Goal: Transaction & Acquisition: Purchase product/service

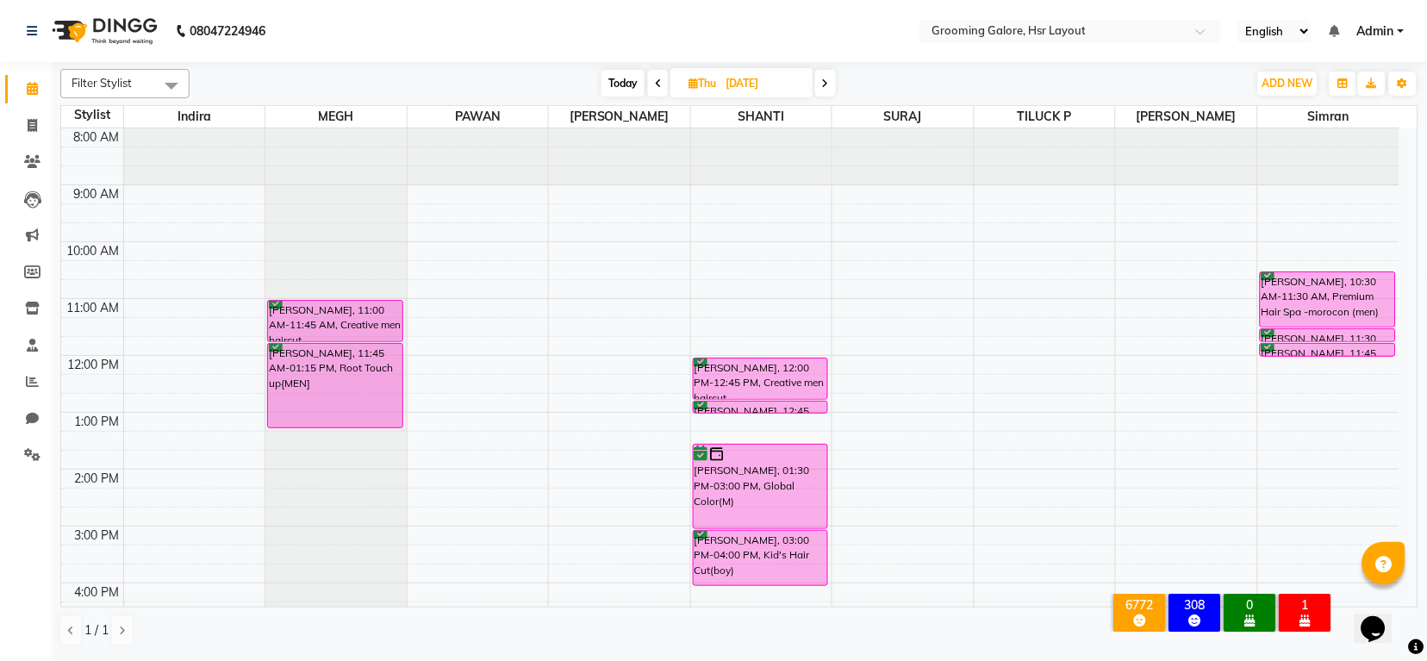
scroll to position [0, 38]
click at [657, 81] on icon at bounding box center [658, 83] width 7 height 10
type input "[DATE]"
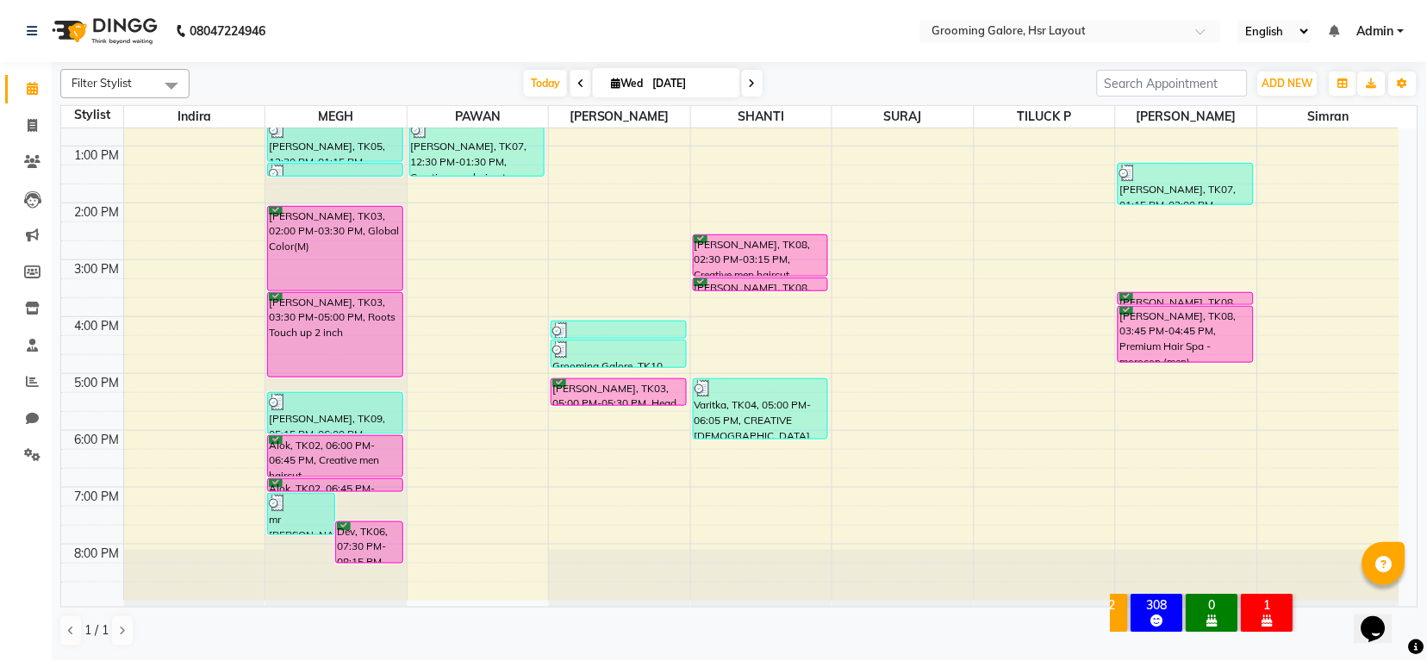
scroll to position [37, 0]
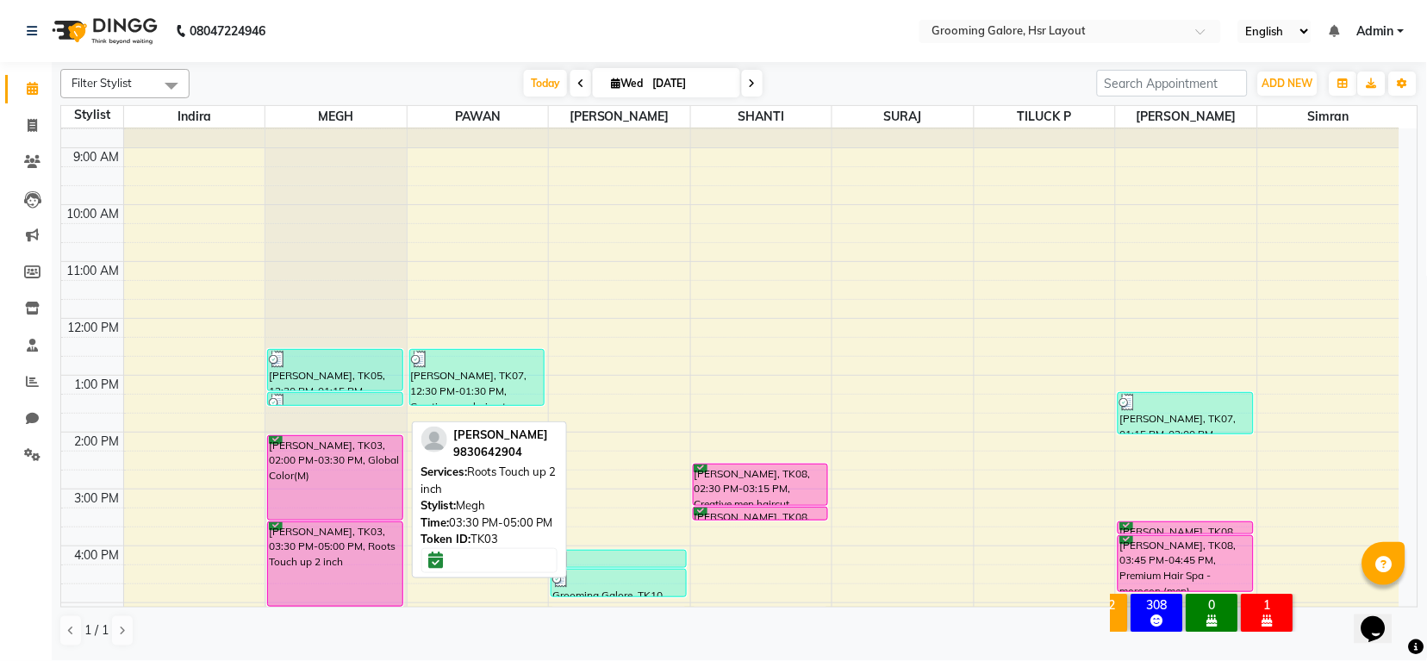
click at [288, 528] on div "[PERSON_NAME], TK03, 03:30 PM-05:00 PM, Roots Touch up 2 inch" at bounding box center [335, 564] width 134 height 84
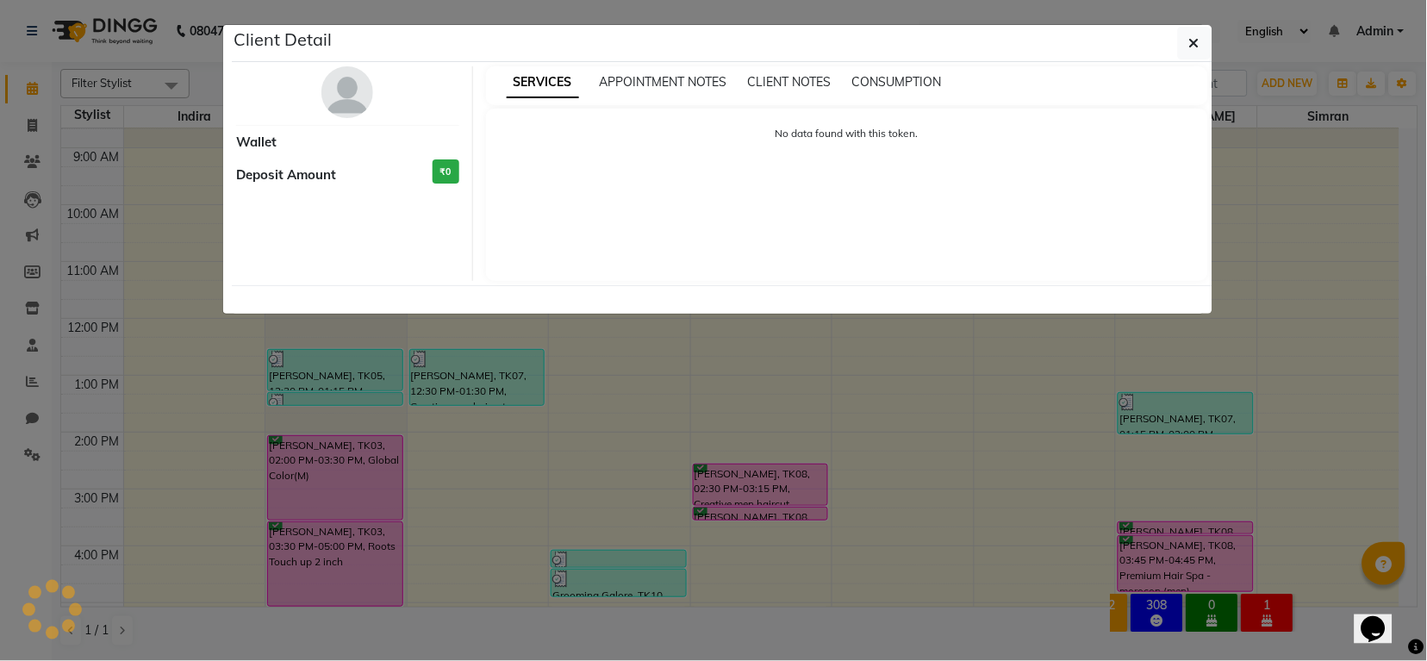
select select "6"
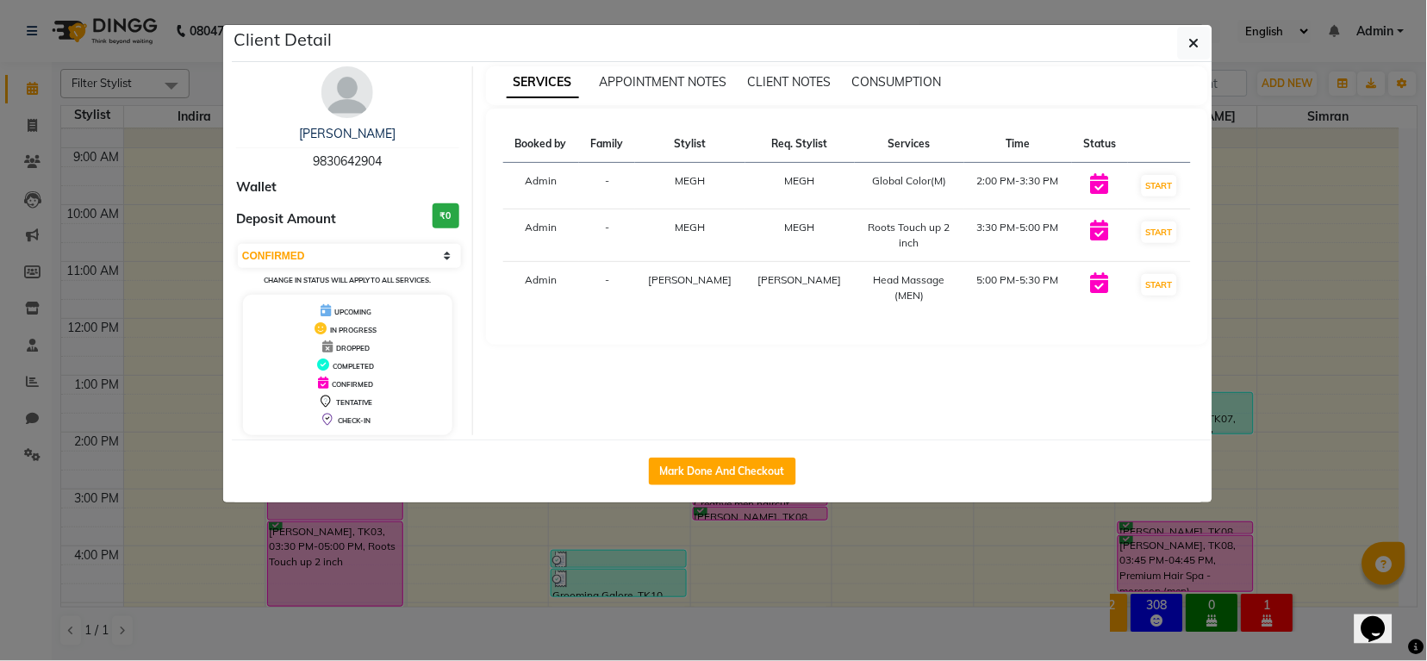
click at [289, 557] on ngb-modal-window "Client Detail [PERSON_NAME] 9830642904 Wallet Deposit Amount ₹0 Select IN SERVI…" at bounding box center [713, 330] width 1427 height 661
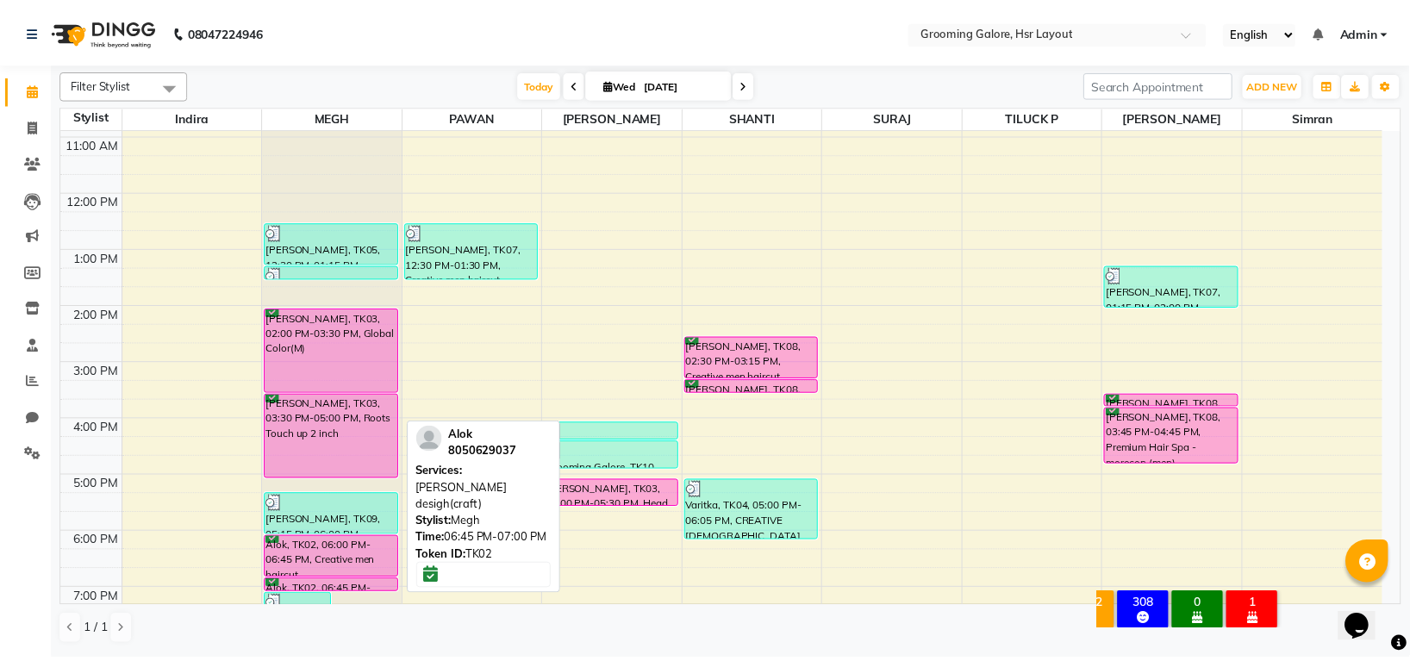
scroll to position [267, 0]
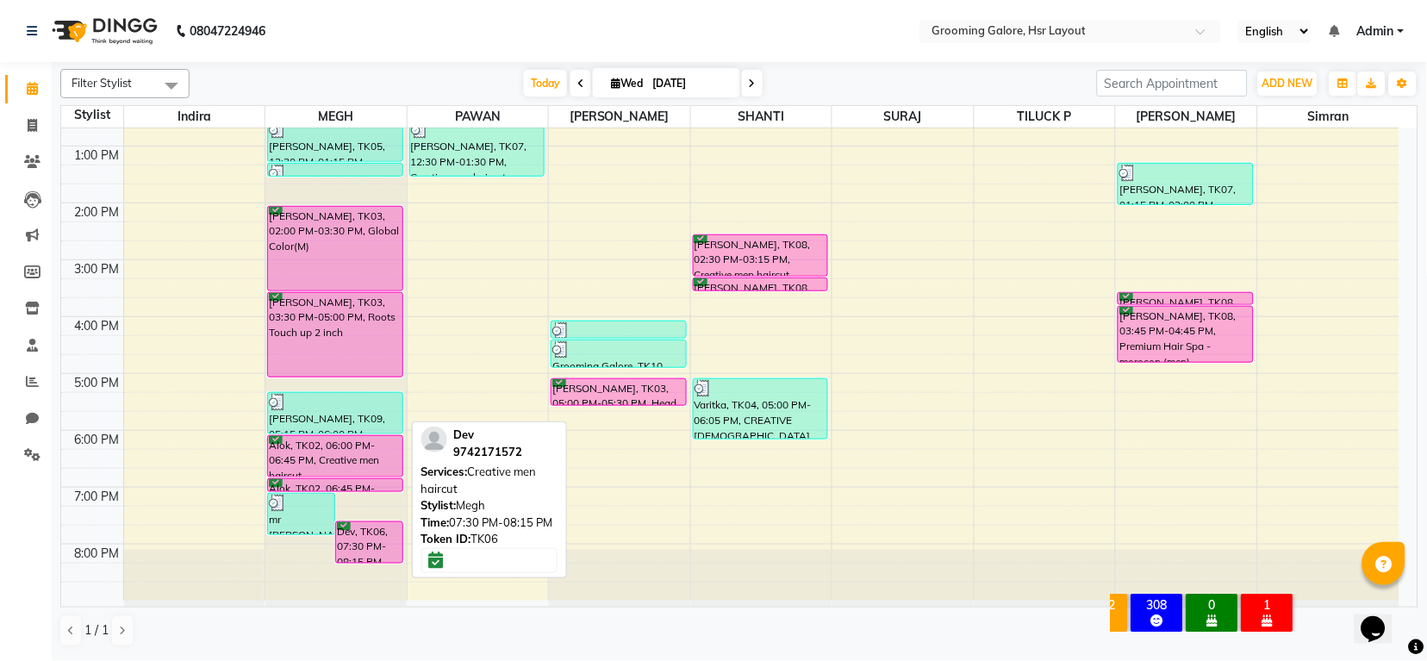
click at [376, 559] on div at bounding box center [369, 562] width 66 height 7
select select "6"
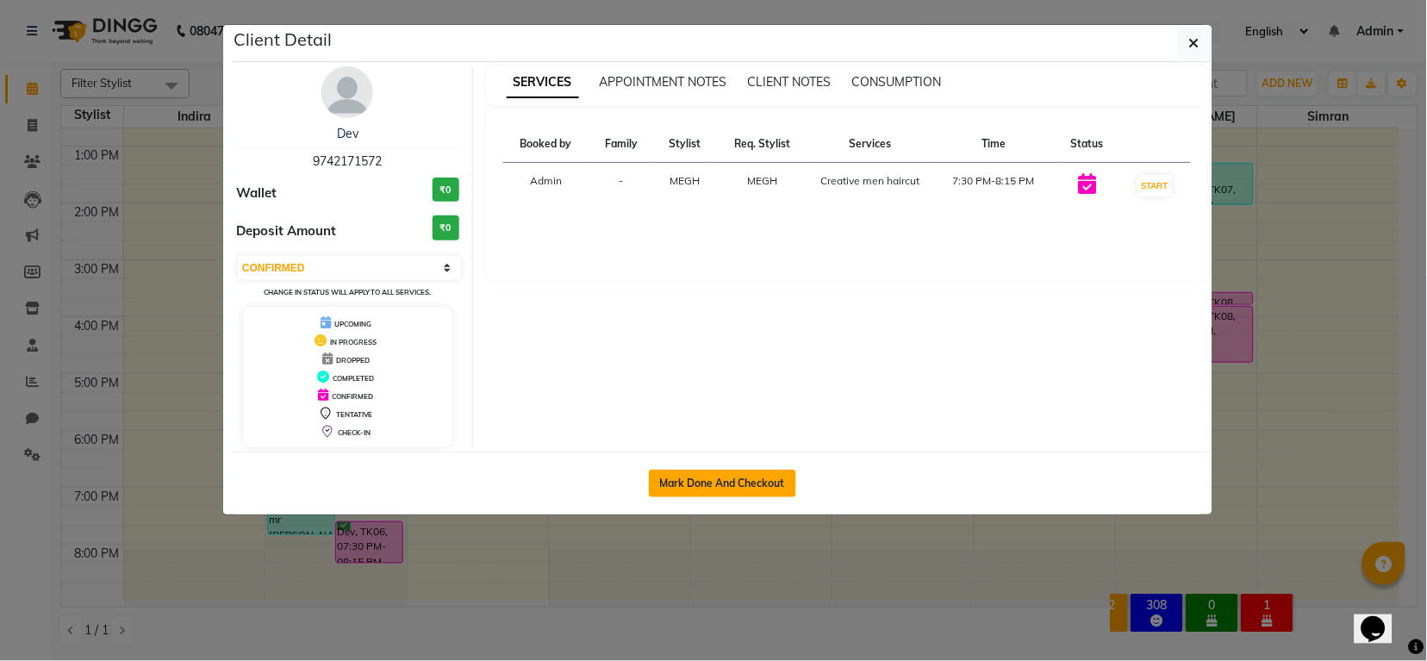
click at [731, 489] on button "Mark Done And Checkout" at bounding box center [722, 484] width 147 height 28
select select "6168"
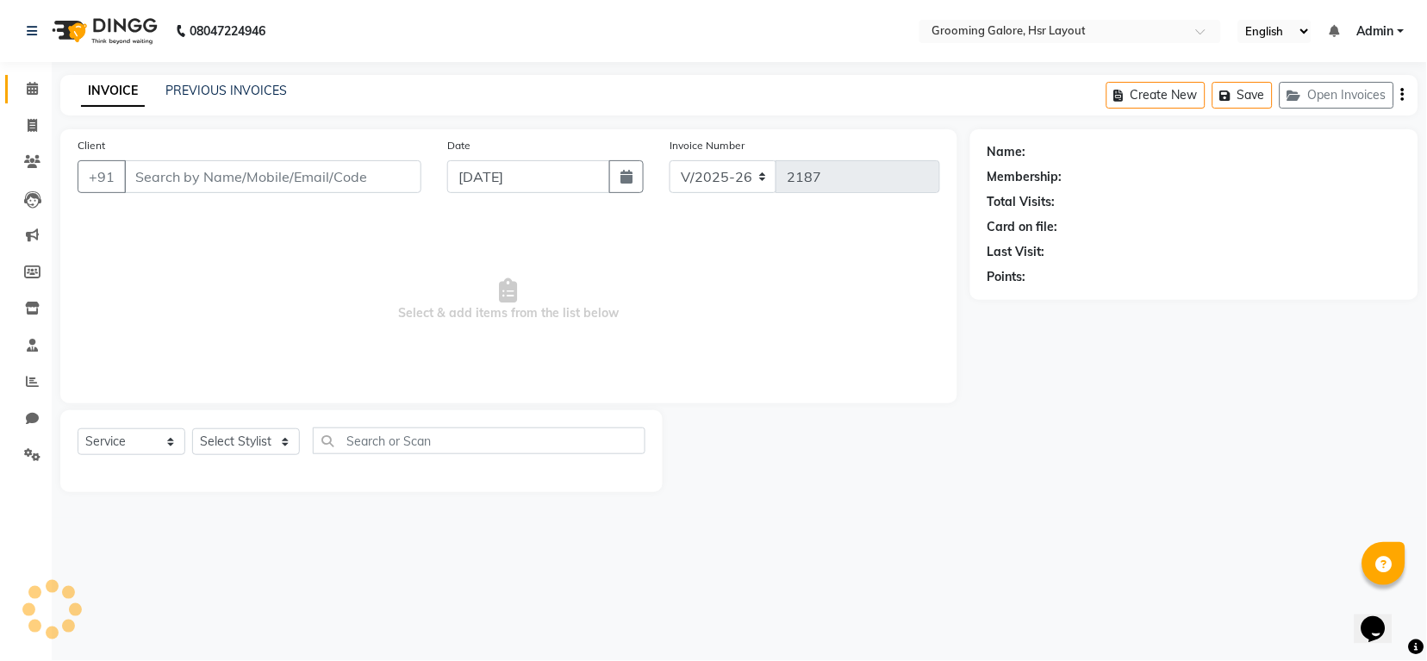
select select "P"
select select "45583"
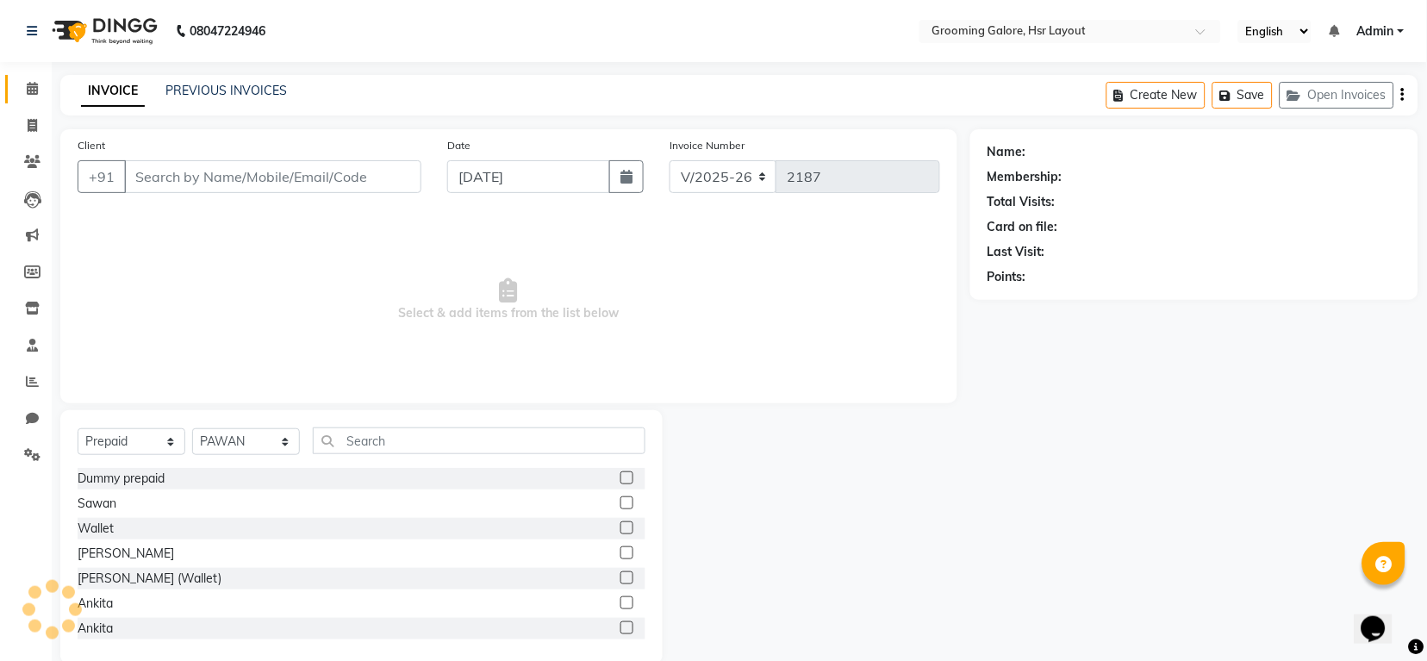
type input "9742171572"
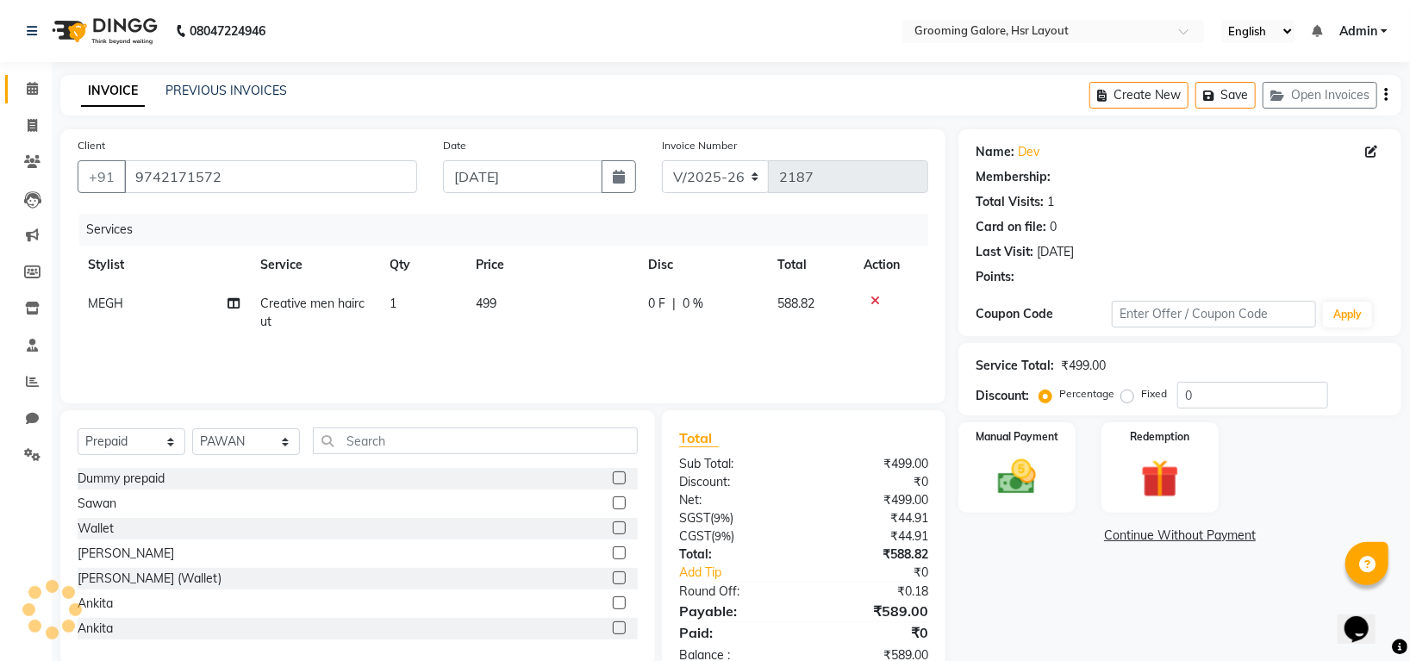
select select "1: Object"
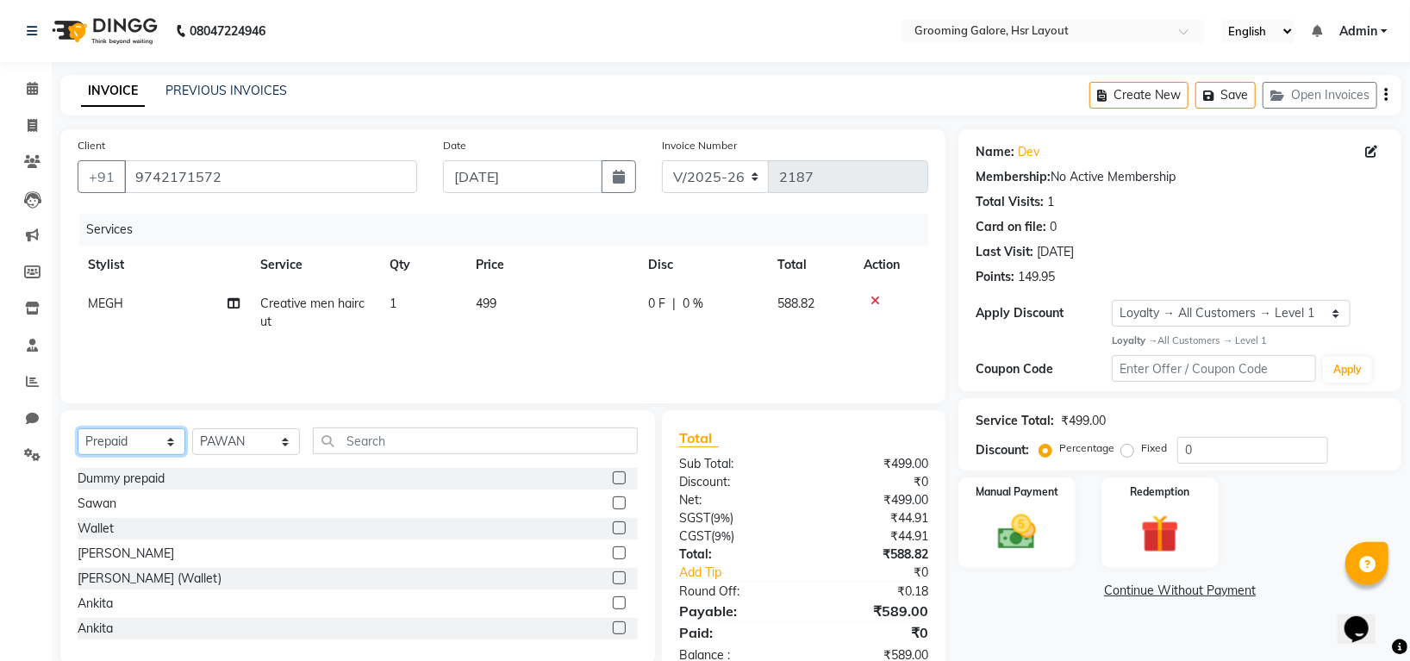
drag, startPoint x: 166, startPoint y: 439, endPoint x: 158, endPoint y: 430, distance: 12.8
click at [166, 439] on select "Select Service Product Membership Package Voucher Prepaid Gift Card" at bounding box center [132, 441] width 108 height 27
select select "service"
click at [78, 429] on select "Select Service Product Membership Package Voucher Prepaid Gift Card" at bounding box center [132, 441] width 108 height 27
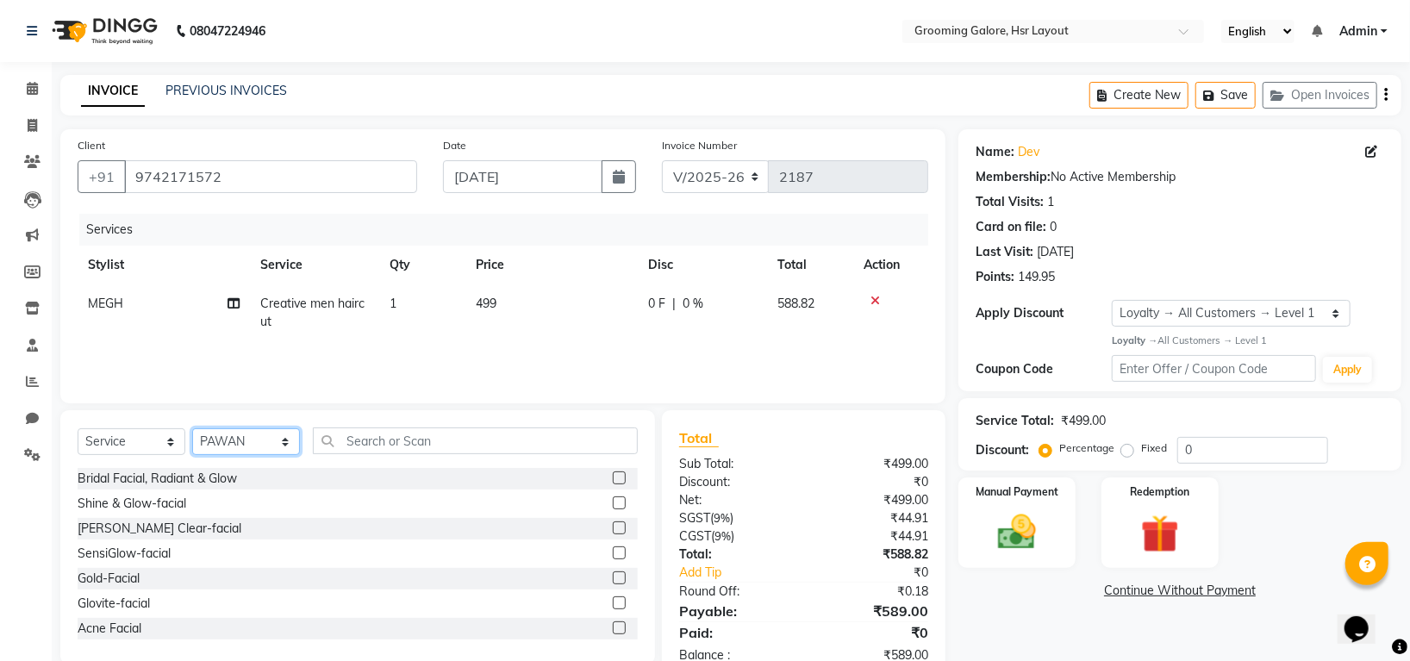
drag, startPoint x: 282, startPoint y: 443, endPoint x: 279, endPoint y: 430, distance: 13.2
click at [282, 443] on select "Select Stylist Indira MEGH PAWAN [PERSON_NAME] SHANTI [PERSON_NAME] SURAJ TILUC…" at bounding box center [246, 441] width 108 height 27
select select "45579"
click at [192, 429] on select "Select Stylist Indira MEGH PAWAN [PERSON_NAME] SHANTI [PERSON_NAME] SURAJ TILUC…" at bounding box center [246, 441] width 108 height 27
click at [457, 439] on input "text" at bounding box center [475, 440] width 325 height 27
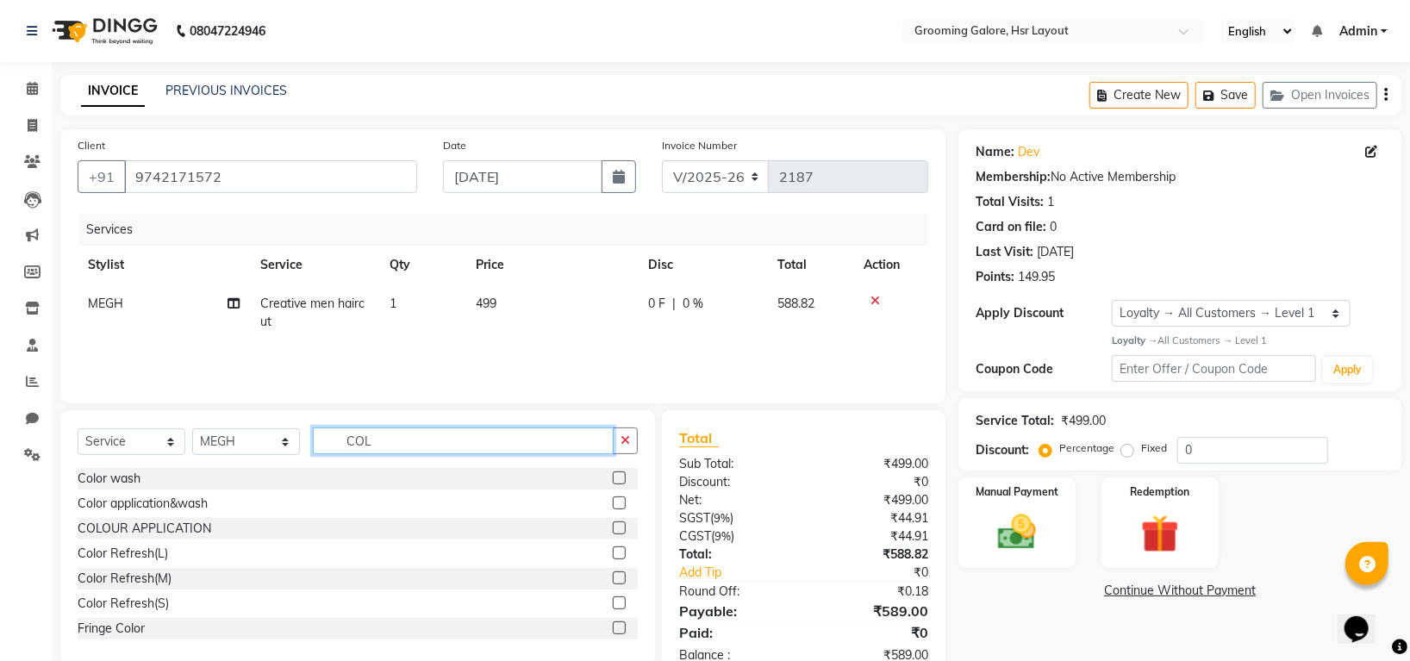
click at [405, 438] on input "COL" at bounding box center [463, 440] width 301 height 27
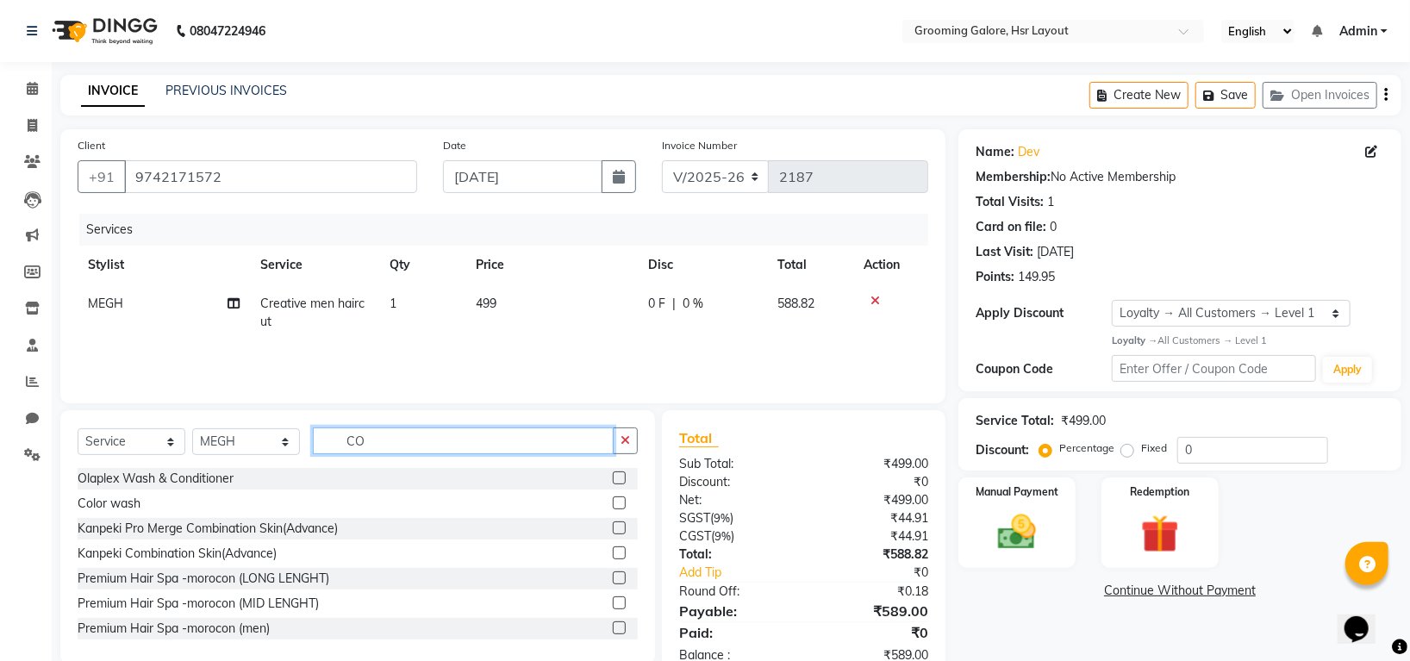
type input "C"
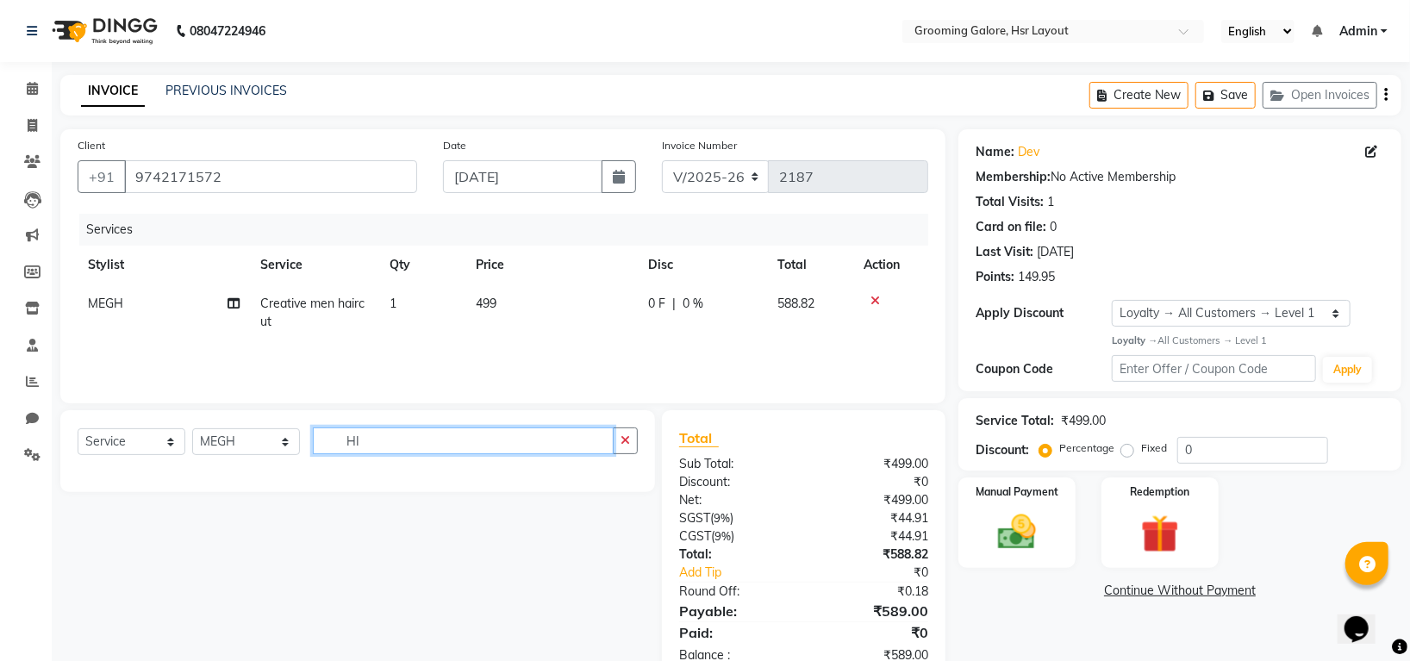
type input "H"
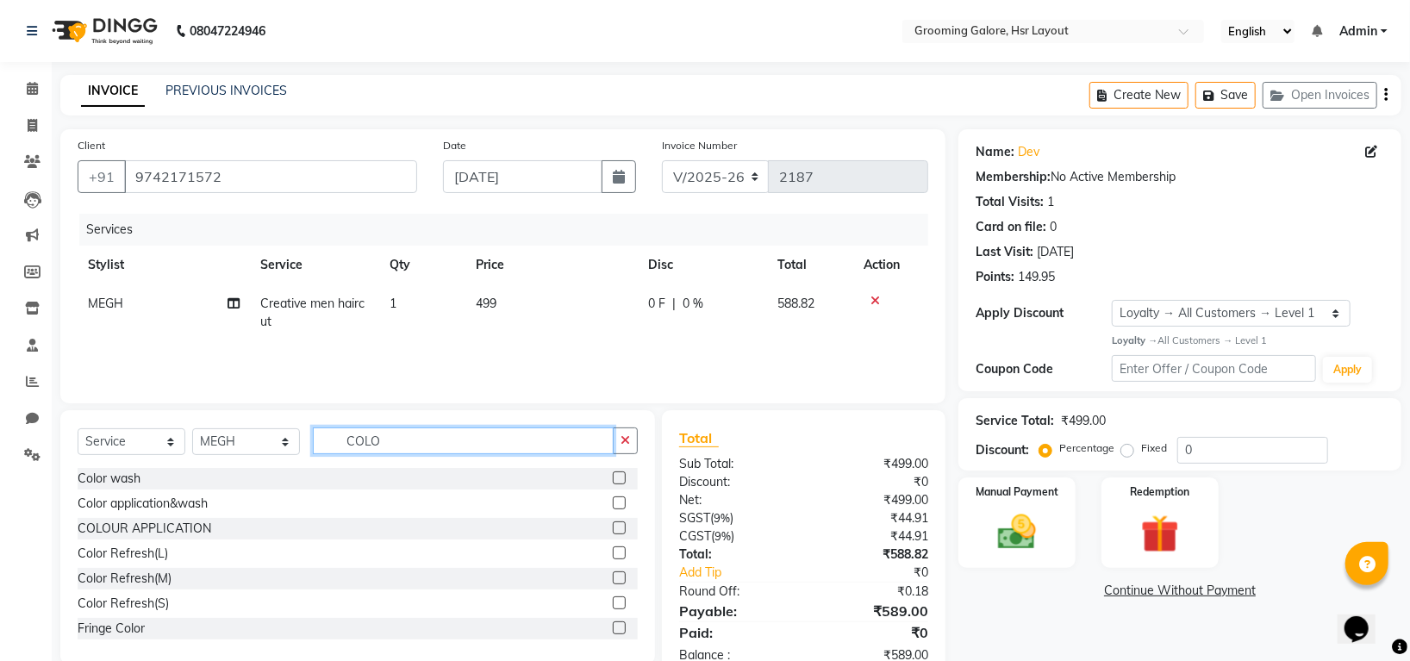
type input "COLO"
click at [613, 629] on label at bounding box center [619, 627] width 13 height 13
click at [613, 629] on input "checkbox" at bounding box center [618, 628] width 11 height 11
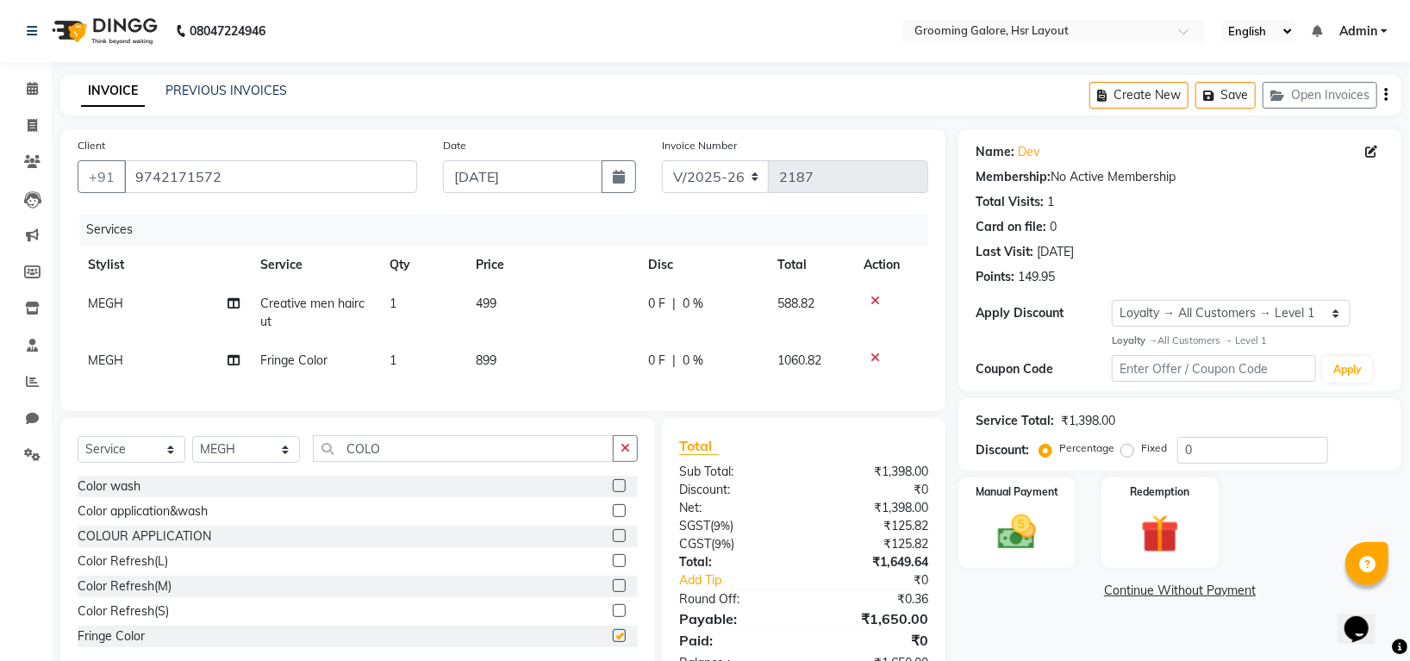
checkbox input "false"
click at [874, 352] on icon at bounding box center [874, 358] width 9 height 12
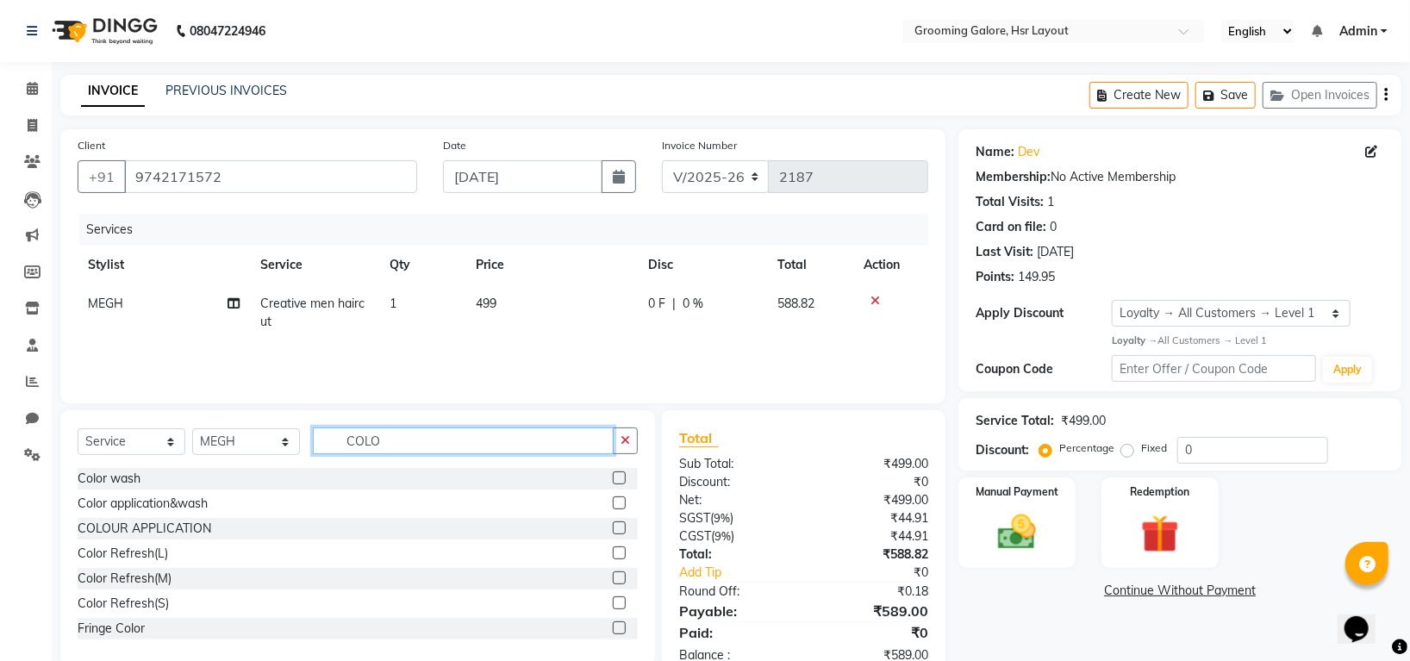
click at [395, 442] on input "COLO" at bounding box center [463, 440] width 301 height 27
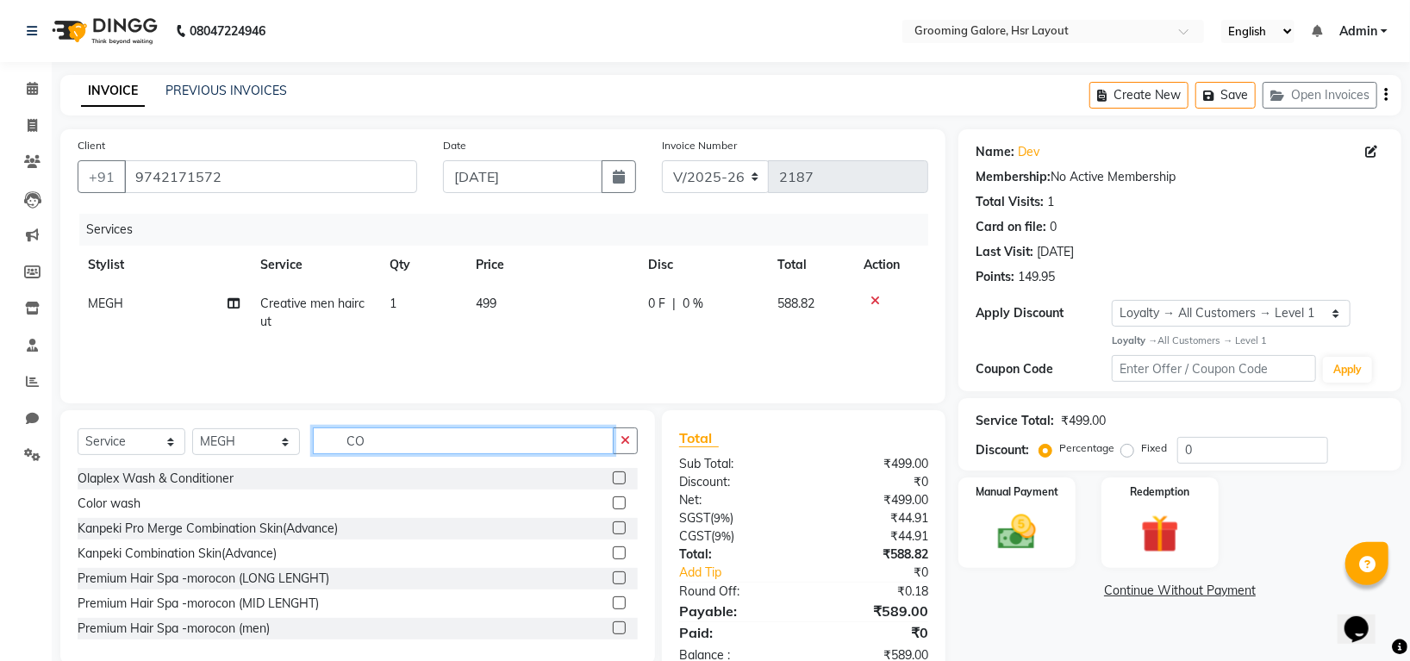
type input "C"
type input "CO"
click at [613, 479] on label at bounding box center [619, 477] width 13 height 13
click at [613, 479] on input "checkbox" at bounding box center [618, 478] width 11 height 11
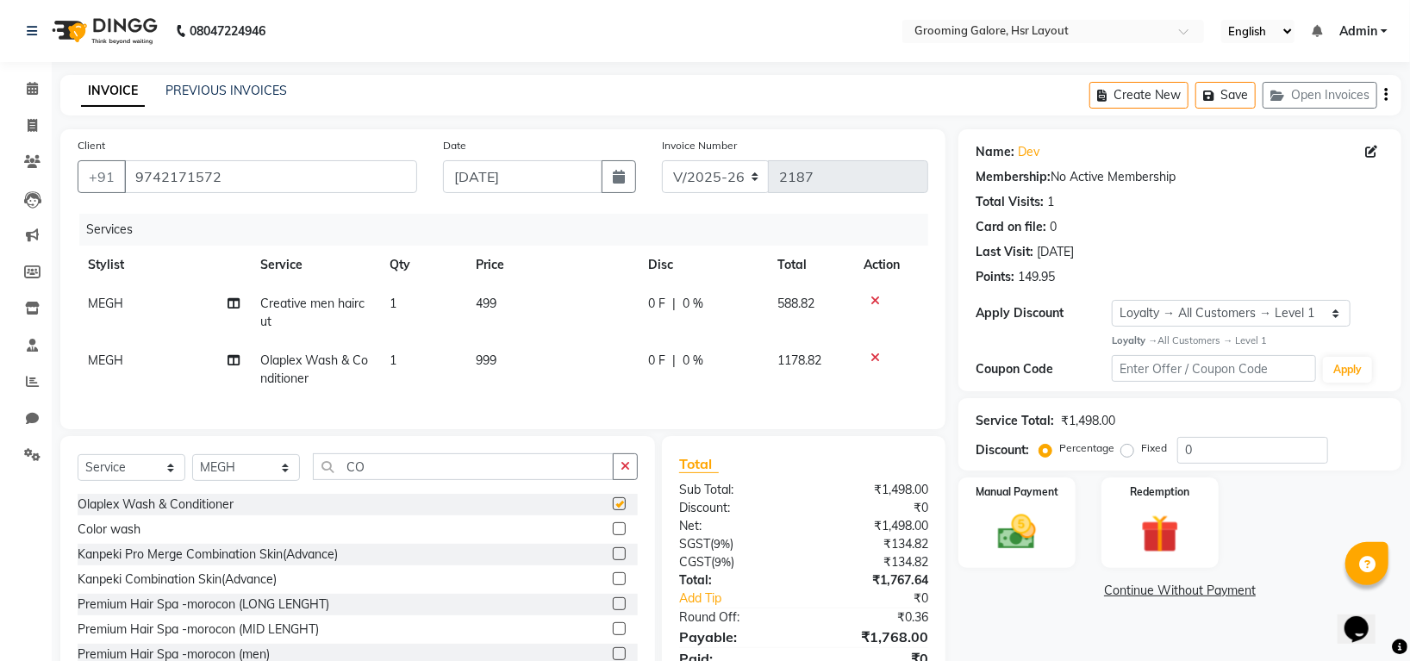
checkbox input "false"
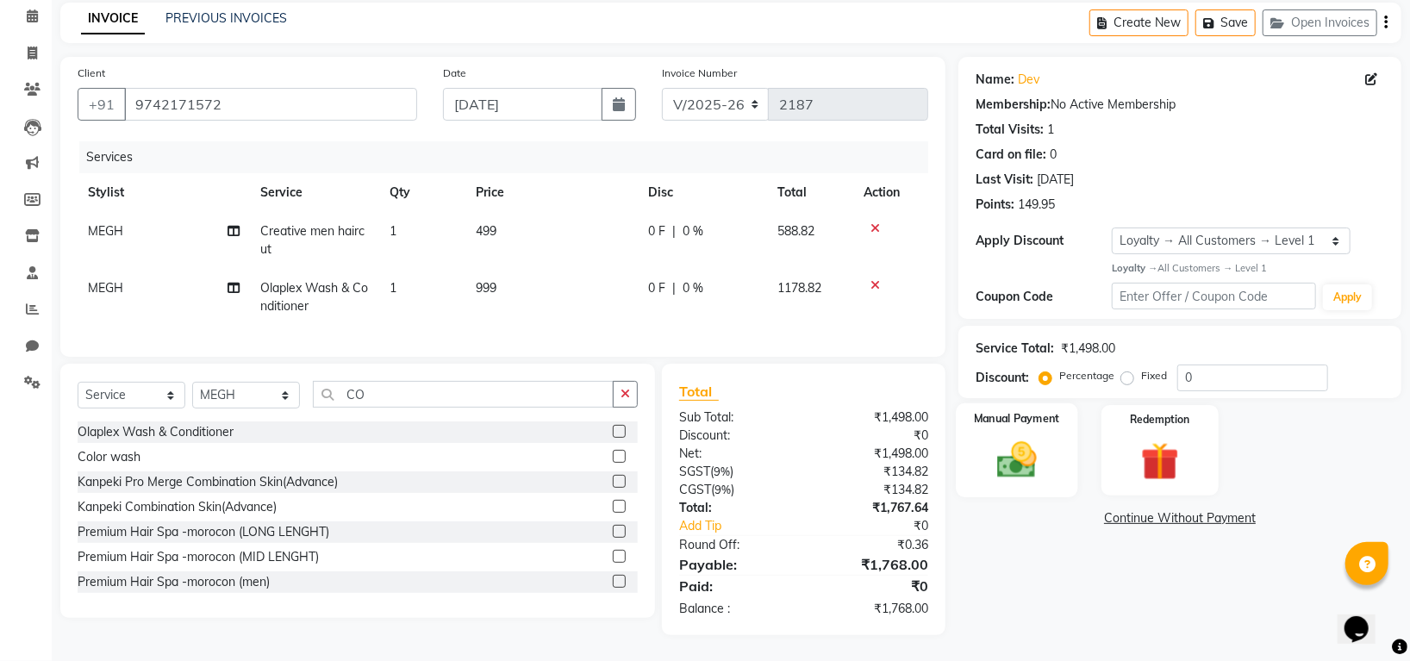
click at [1002, 444] on img at bounding box center [1017, 460] width 65 height 46
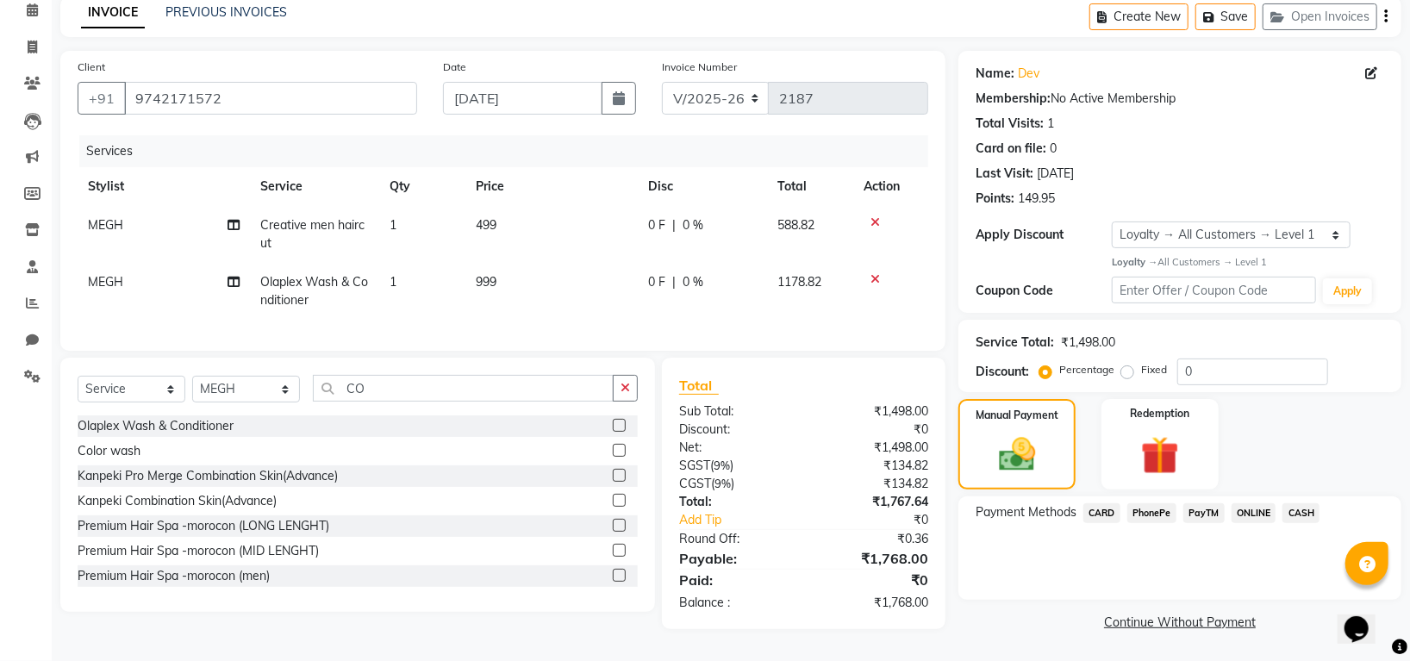
click at [1160, 503] on span "PhonePe" at bounding box center [1151, 513] width 49 height 20
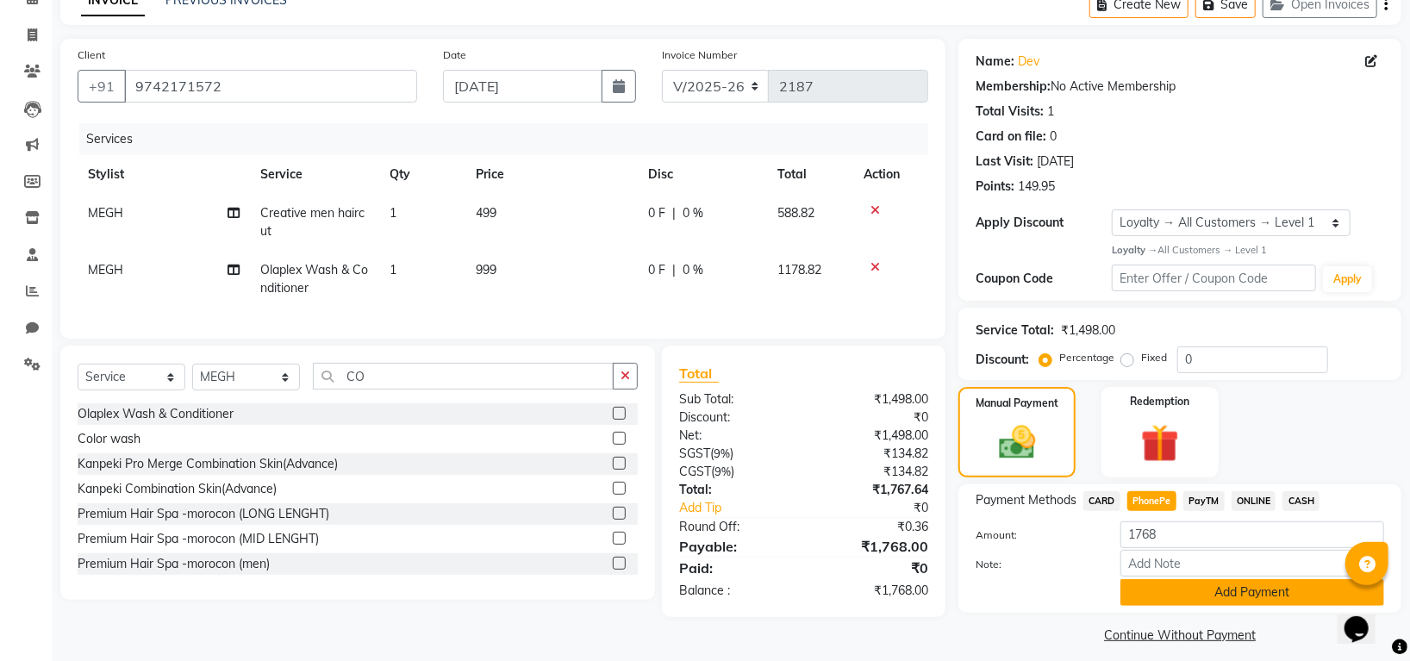
click at [1218, 593] on button "Add Payment" at bounding box center [1252, 592] width 264 height 27
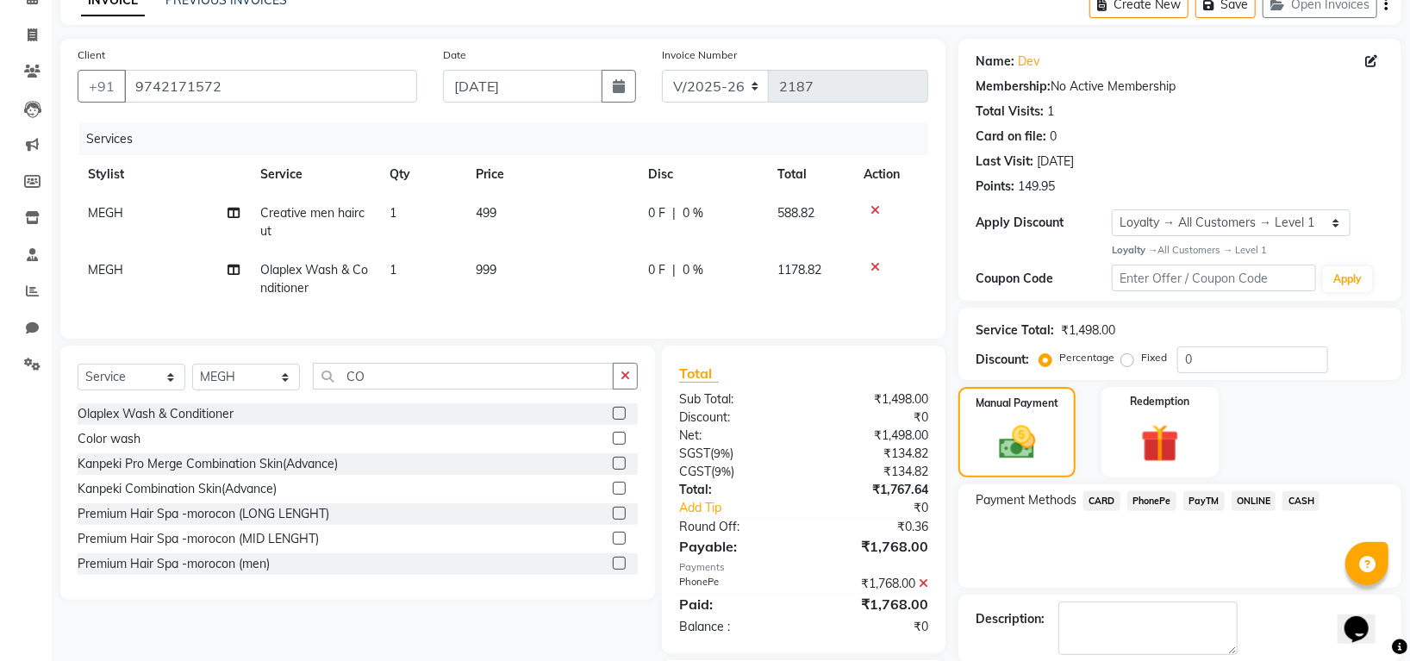
scroll to position [212, 0]
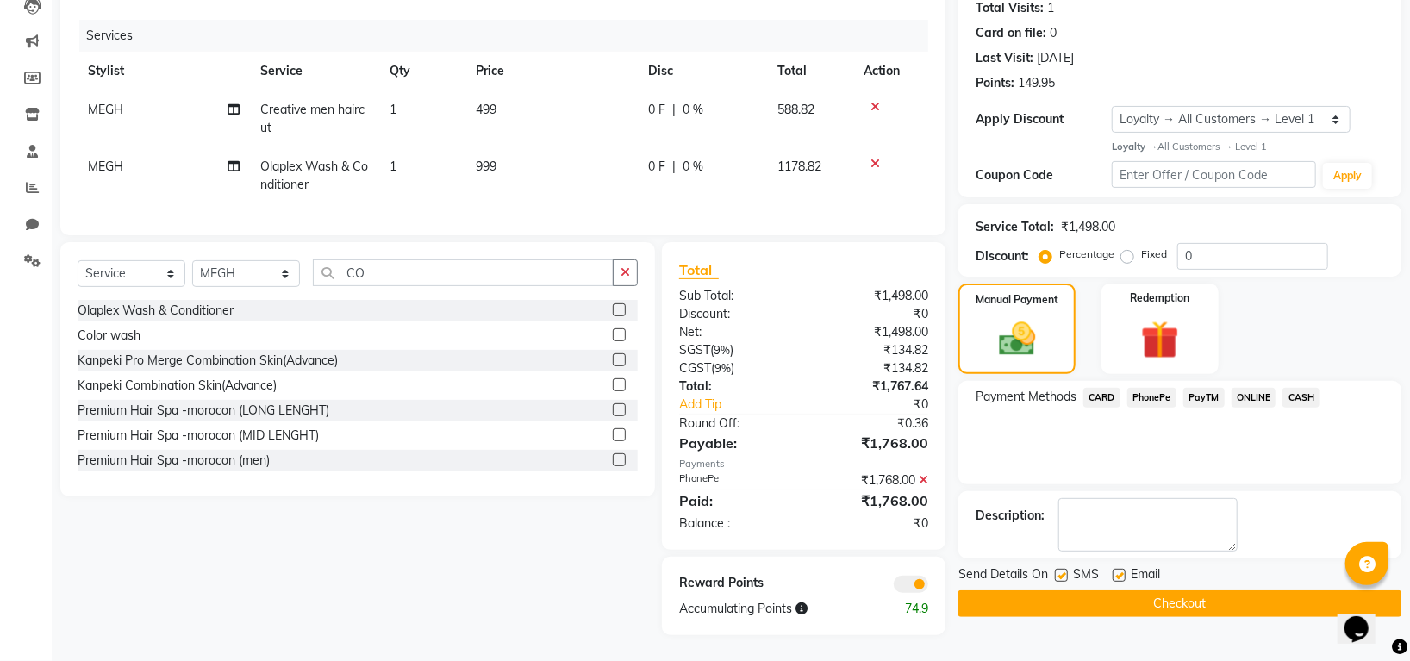
click at [1180, 590] on button "Checkout" at bounding box center [1179, 603] width 443 height 27
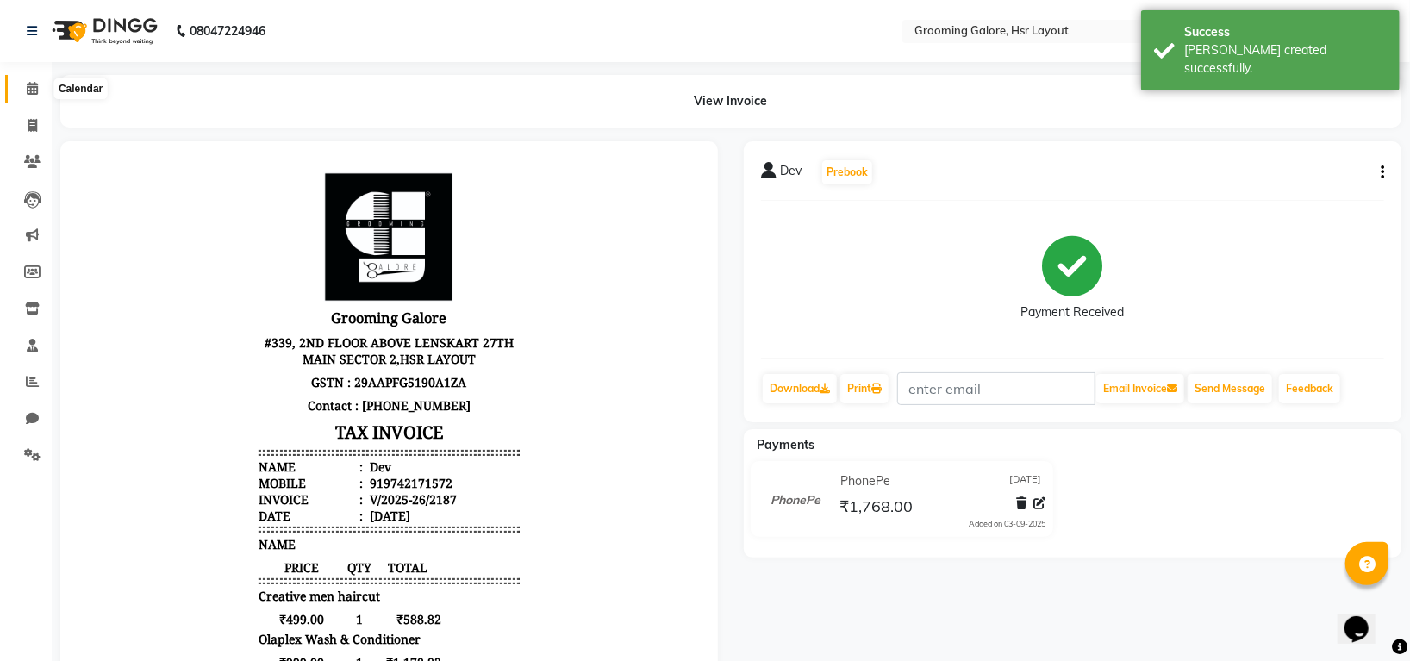
drag, startPoint x: 27, startPoint y: 93, endPoint x: 0, endPoint y: 198, distance: 108.5
click at [27, 93] on icon at bounding box center [32, 88] width 11 height 13
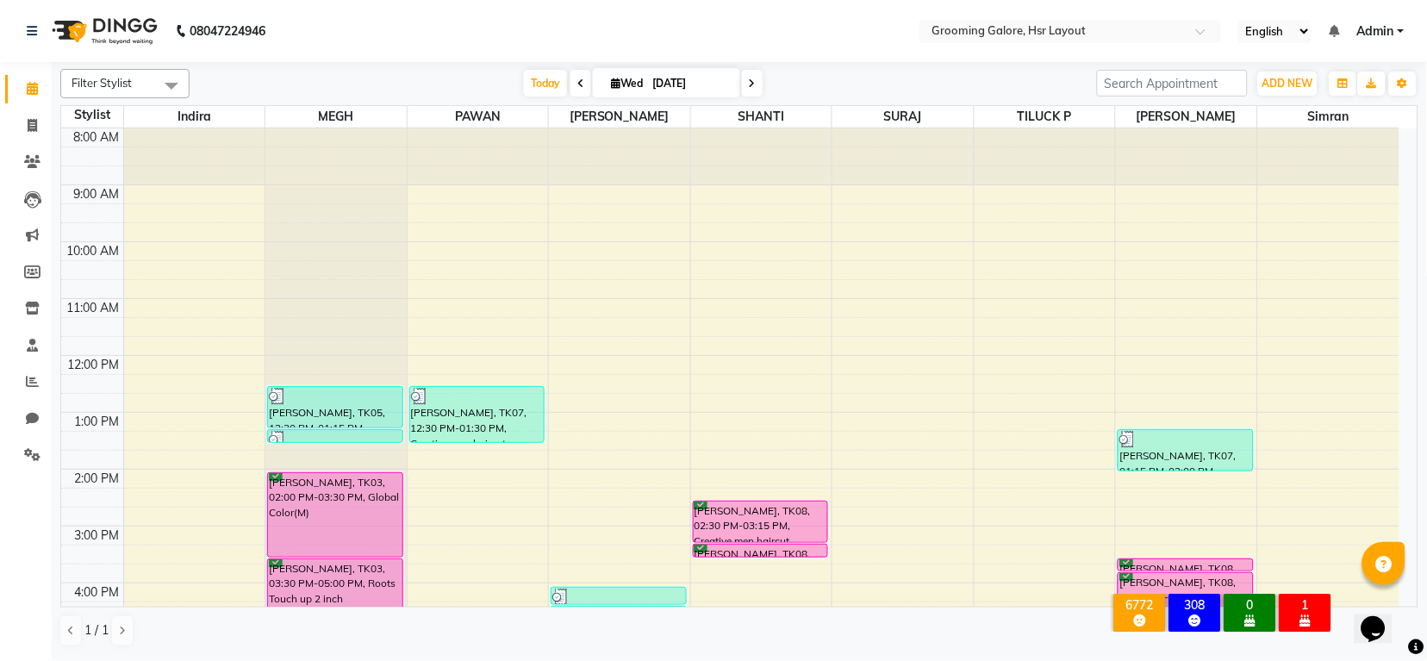
click at [749, 81] on icon at bounding box center [752, 83] width 7 height 10
type input "[DATE]"
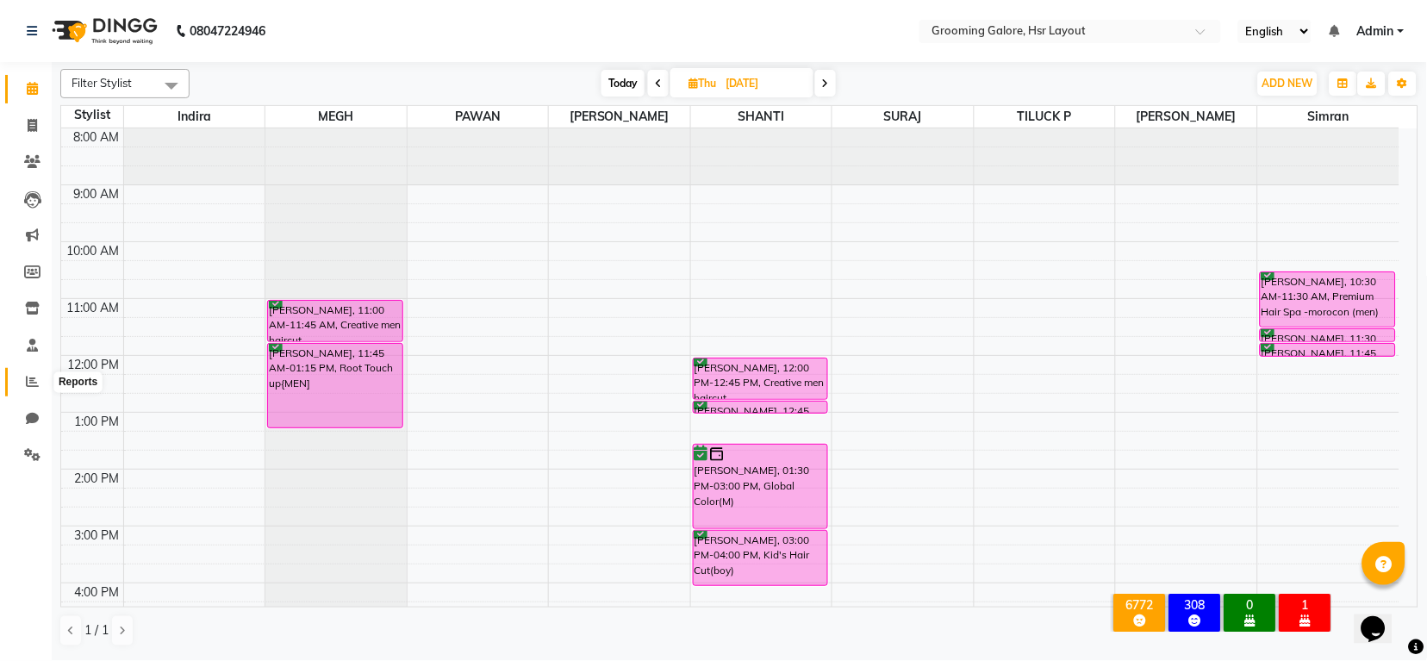
click at [28, 381] on icon at bounding box center [32, 381] width 13 height 13
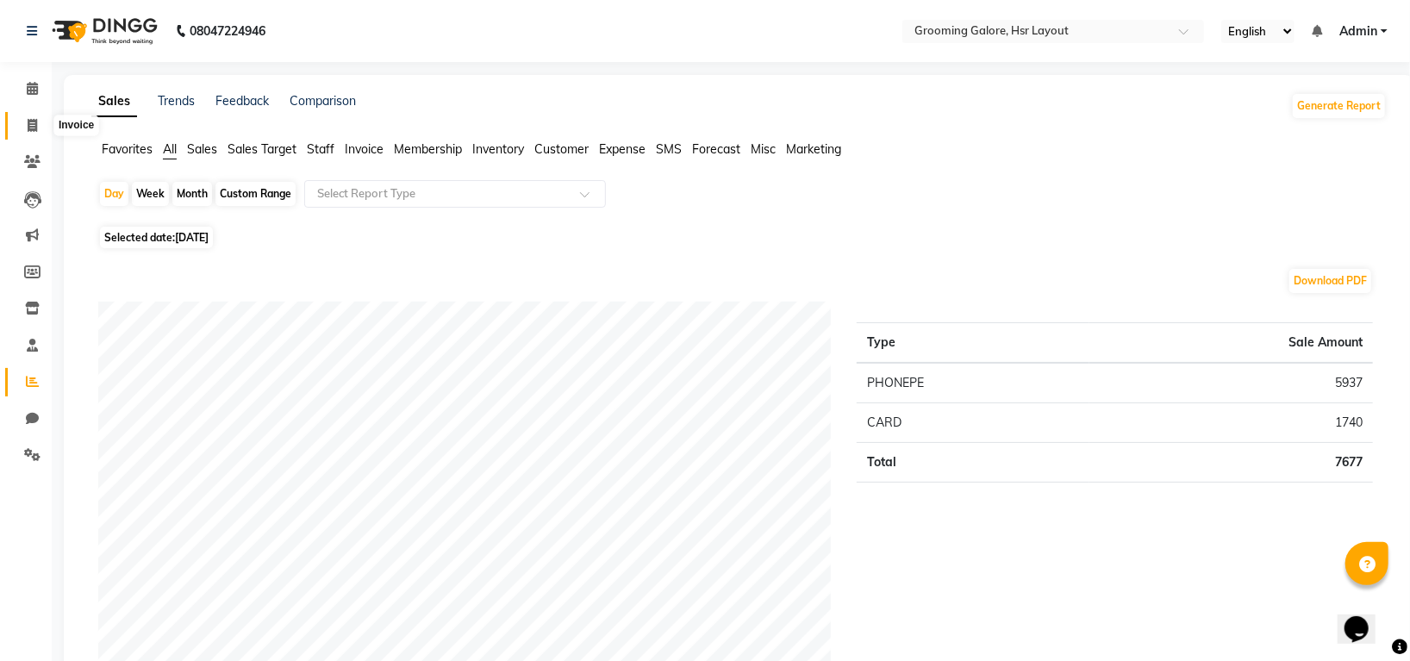
click at [25, 121] on span at bounding box center [32, 126] width 30 height 20
select select "service"
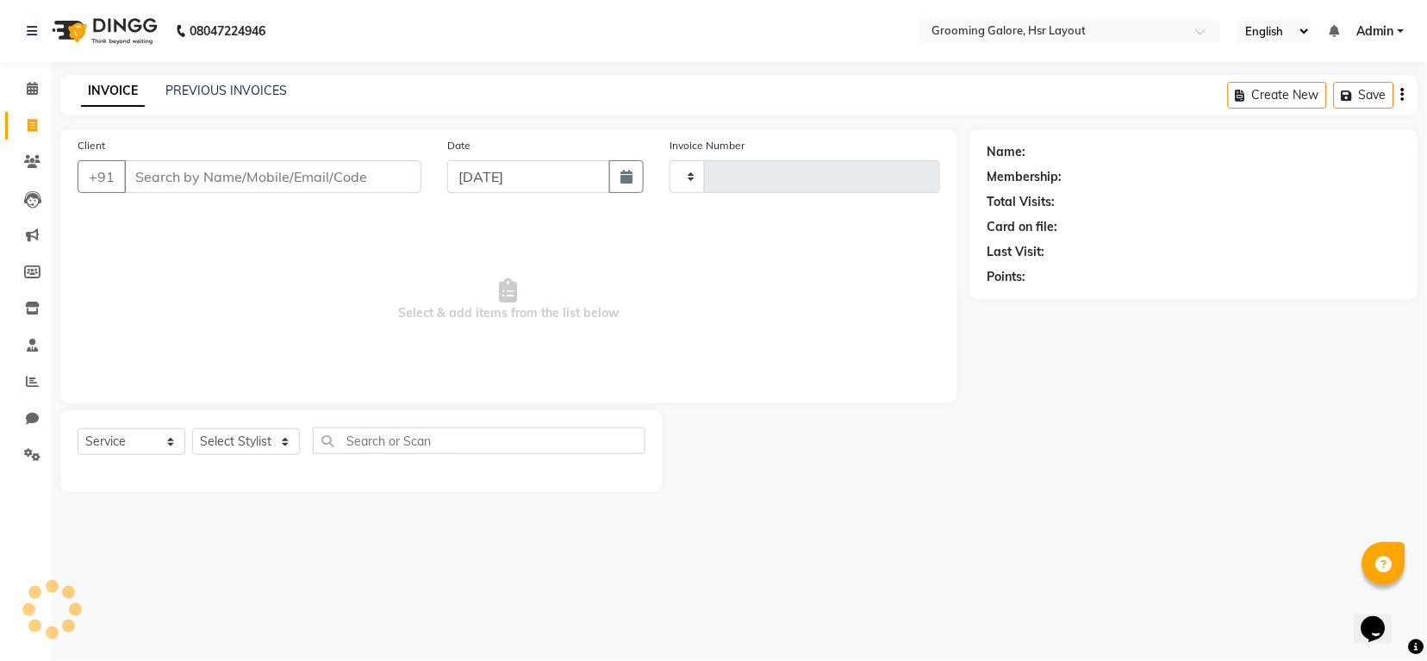
type input "2188"
select select "6168"
click at [222, 84] on link "PREVIOUS INVOICES" at bounding box center [225, 91] width 121 height 16
